Goal: Information Seeking & Learning: Learn about a topic

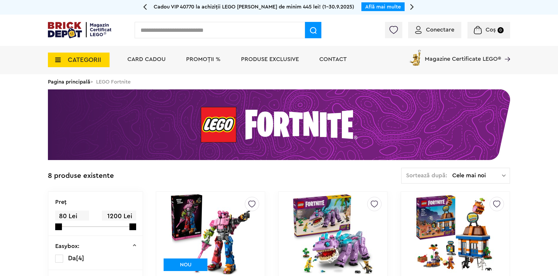
click at [88, 62] on span "CATEGORII" at bounding box center [84, 60] width 33 height 6
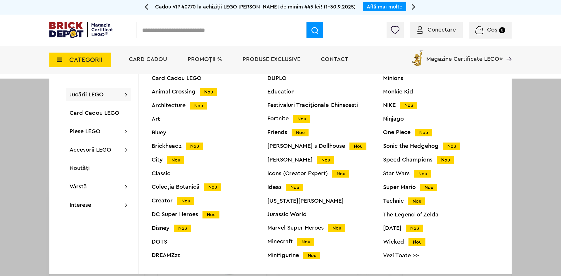
scroll to position [23, 0]
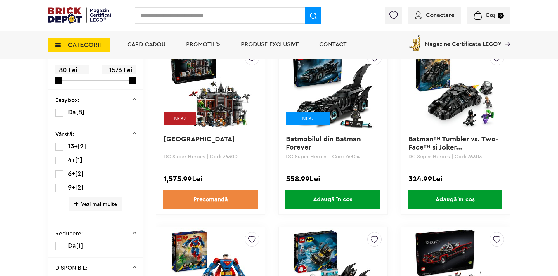
scroll to position [146, 0]
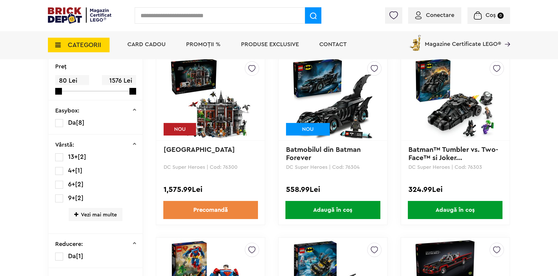
click at [213, 103] on img at bounding box center [211, 99] width 82 height 82
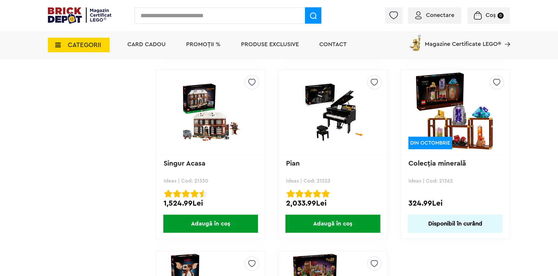
scroll to position [1490, 0]
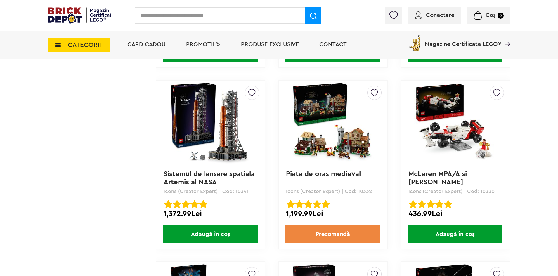
scroll to position [1402, 0]
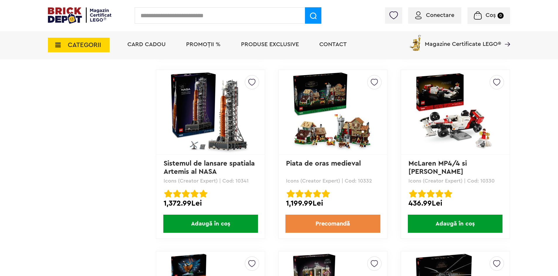
drag, startPoint x: 211, startPoint y: 102, endPoint x: 92, endPoint y: 103, distance: 119.2
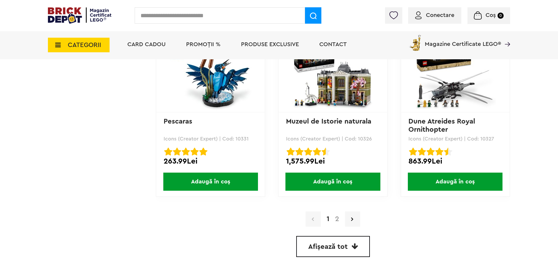
scroll to position [1665, 0]
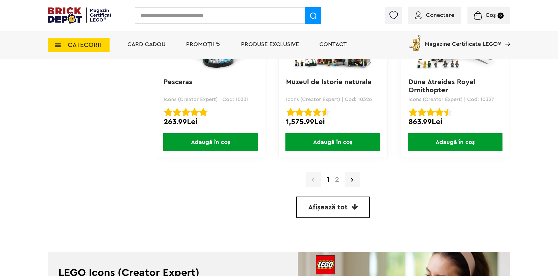
click at [341, 179] on link "2" at bounding box center [337, 179] width 10 height 7
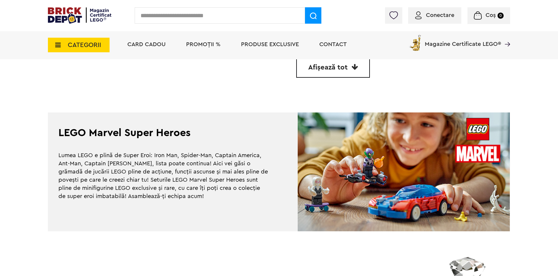
scroll to position [1753, 0]
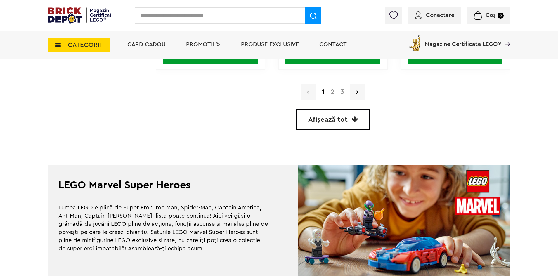
click at [330, 90] on link "2" at bounding box center [332, 92] width 10 height 7
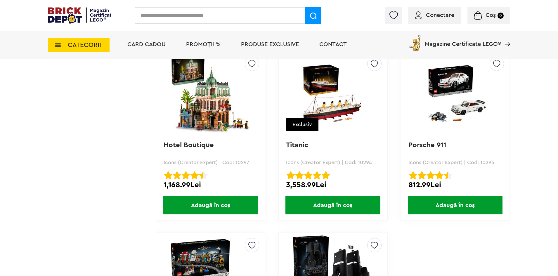
scroll to position [1052, 0]
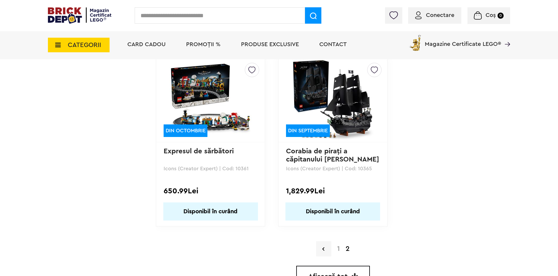
drag, startPoint x: 200, startPoint y: 100, endPoint x: 441, endPoint y: 104, distance: 241.6
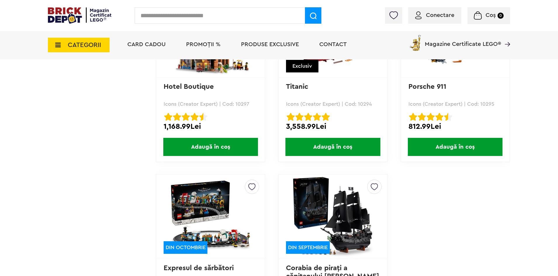
scroll to position [876, 0]
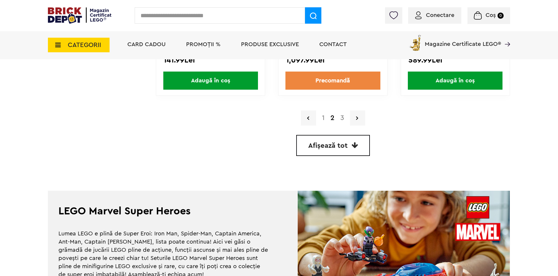
scroll to position [1723, 0]
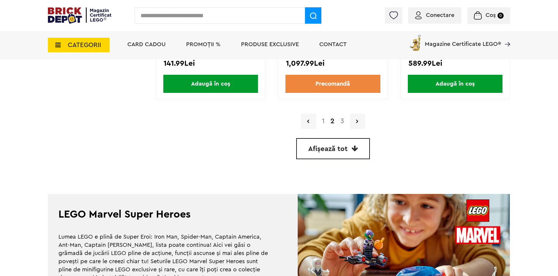
click at [344, 125] on div "1 2 3" at bounding box center [333, 121] width 354 height 15
click at [341, 121] on link "3" at bounding box center [342, 121] width 10 height 7
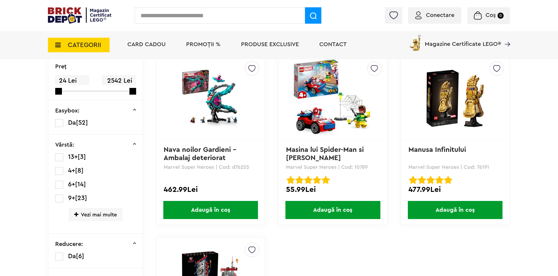
scroll to position [292, 0]
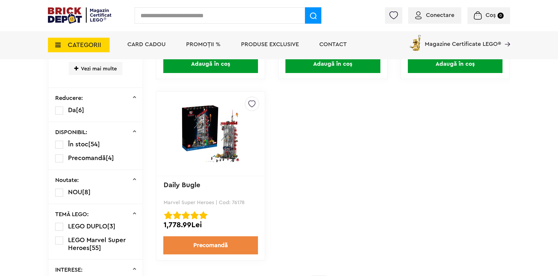
click at [216, 128] on img at bounding box center [211, 133] width 82 height 59
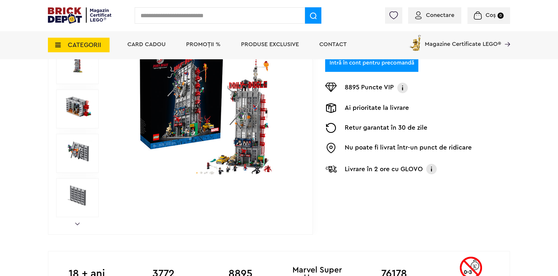
scroll to position [117, 0]
click at [216, 146] on img at bounding box center [206, 109] width 188 height 136
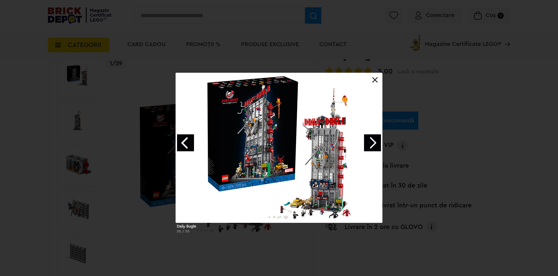
scroll to position [58, 0]
